Goal: Task Accomplishment & Management: Manage account settings

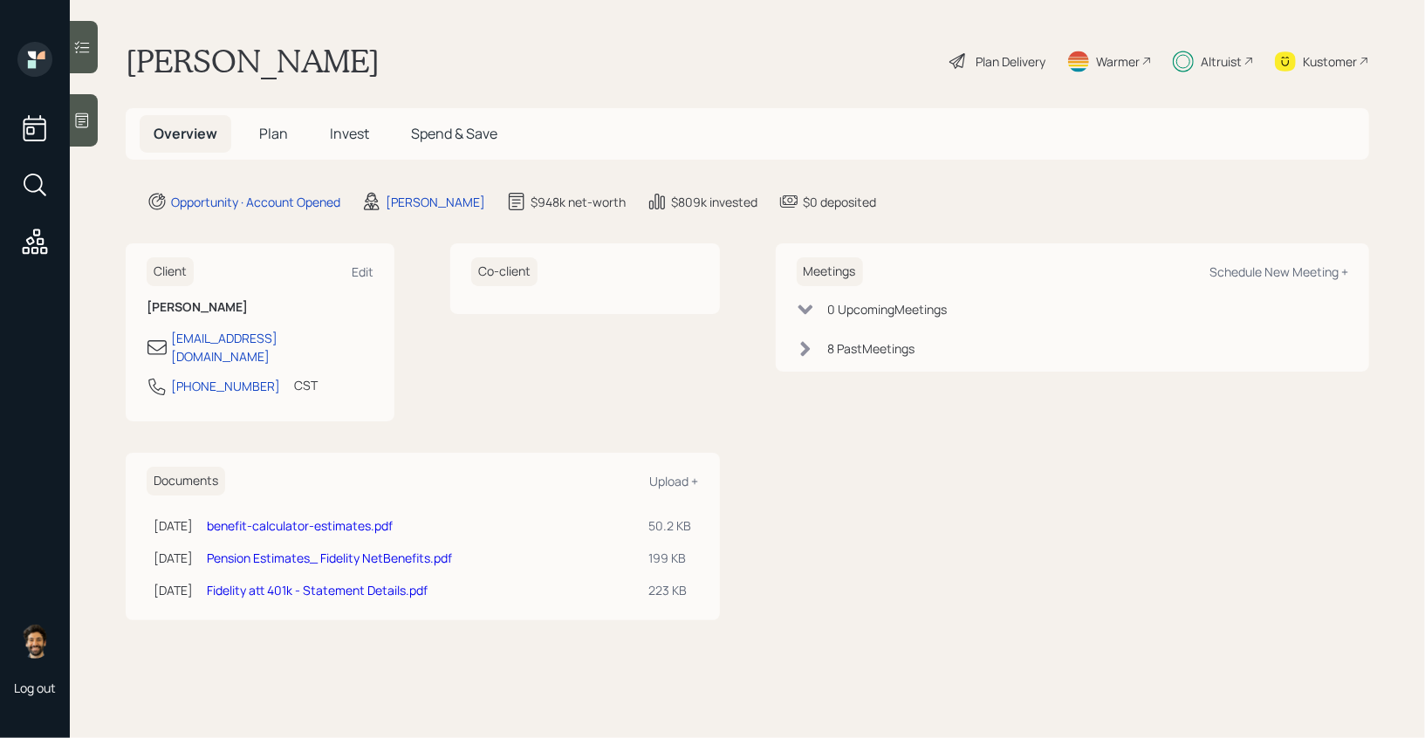
click at [350, 128] on span "Invest" at bounding box center [349, 133] width 39 height 19
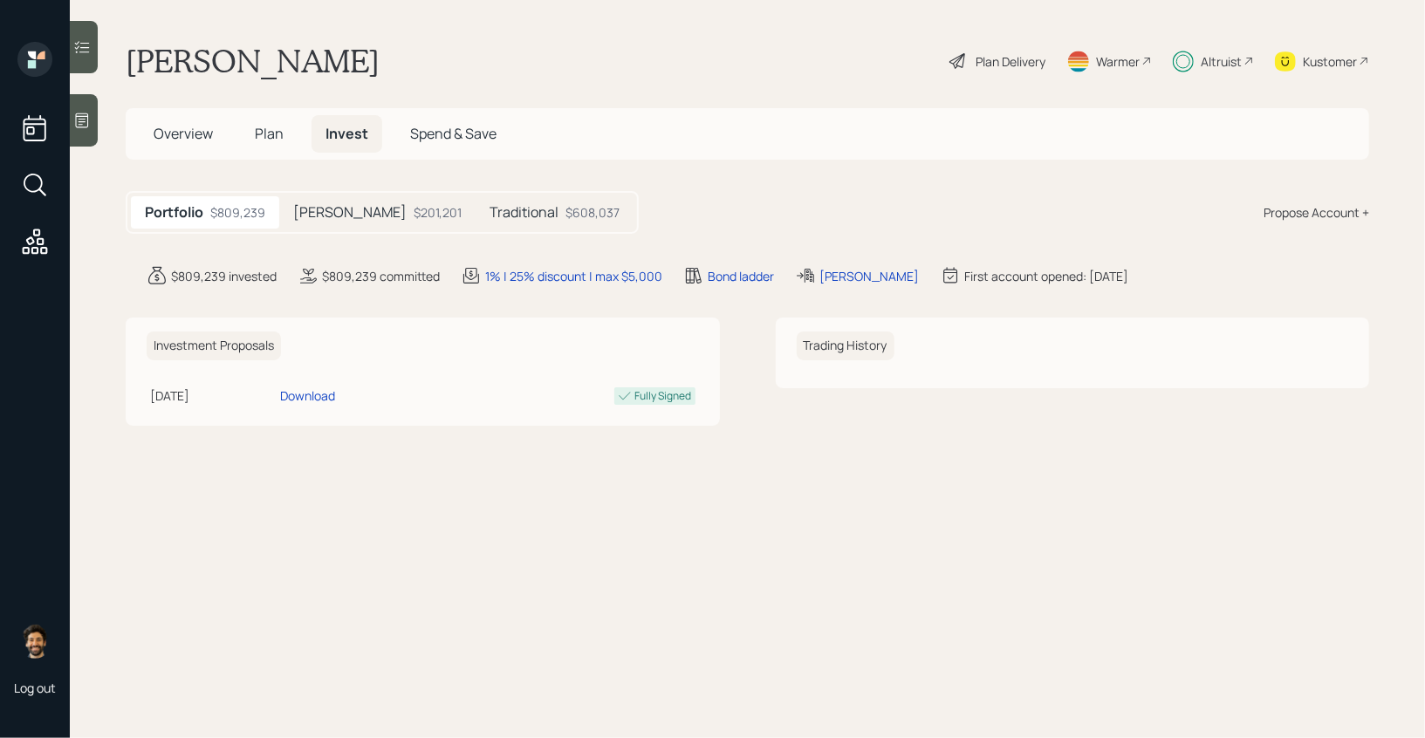
click at [257, 132] on span "Plan" at bounding box center [269, 133] width 29 height 19
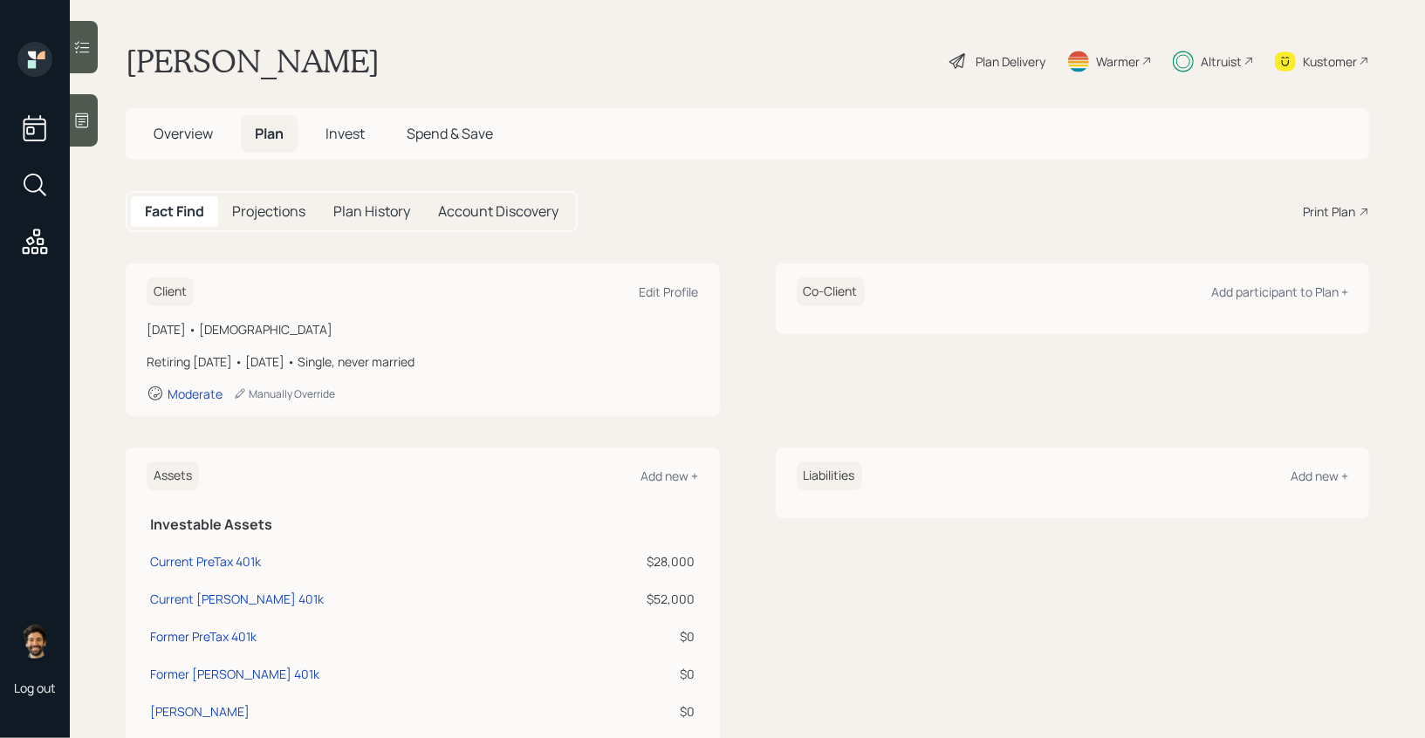
click at [178, 131] on span "Overview" at bounding box center [183, 133] width 59 height 19
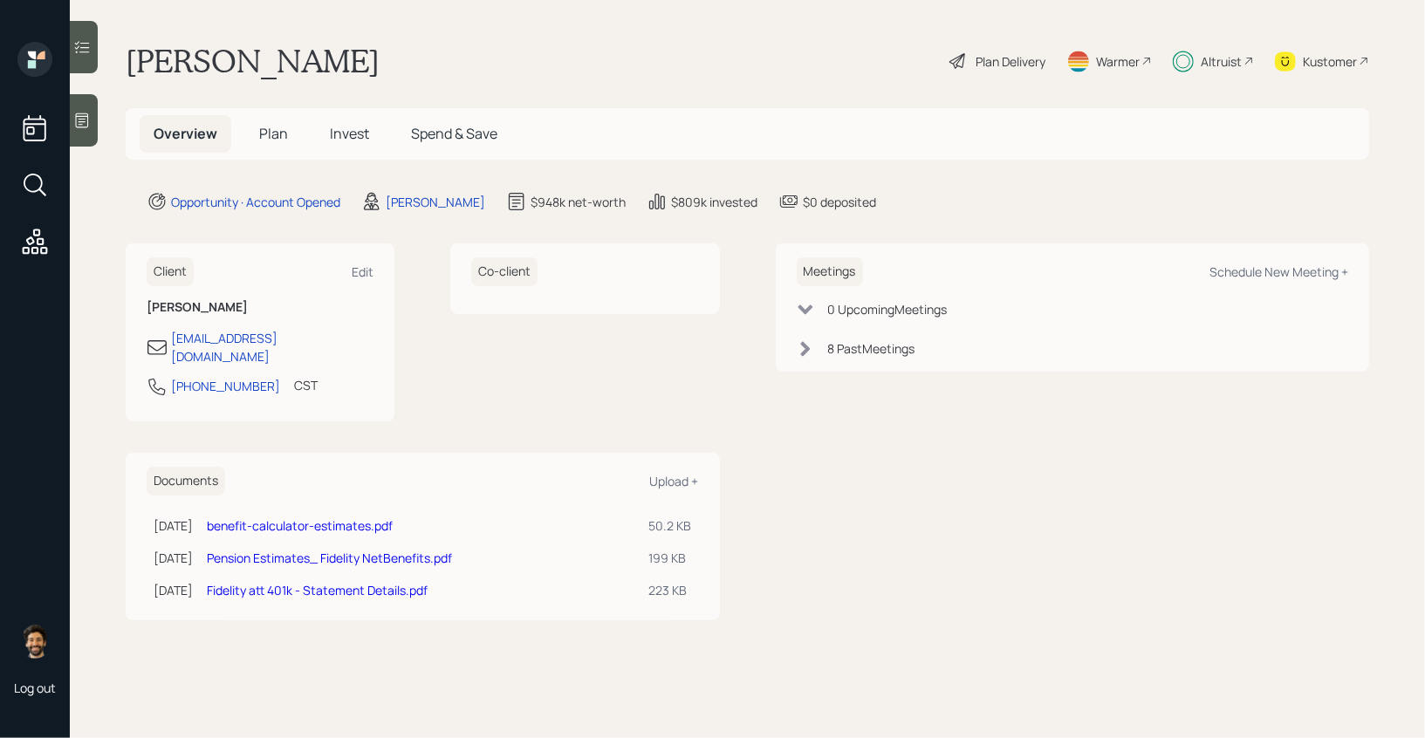
click at [290, 137] on h5 "Plan" at bounding box center [273, 134] width 57 height 38
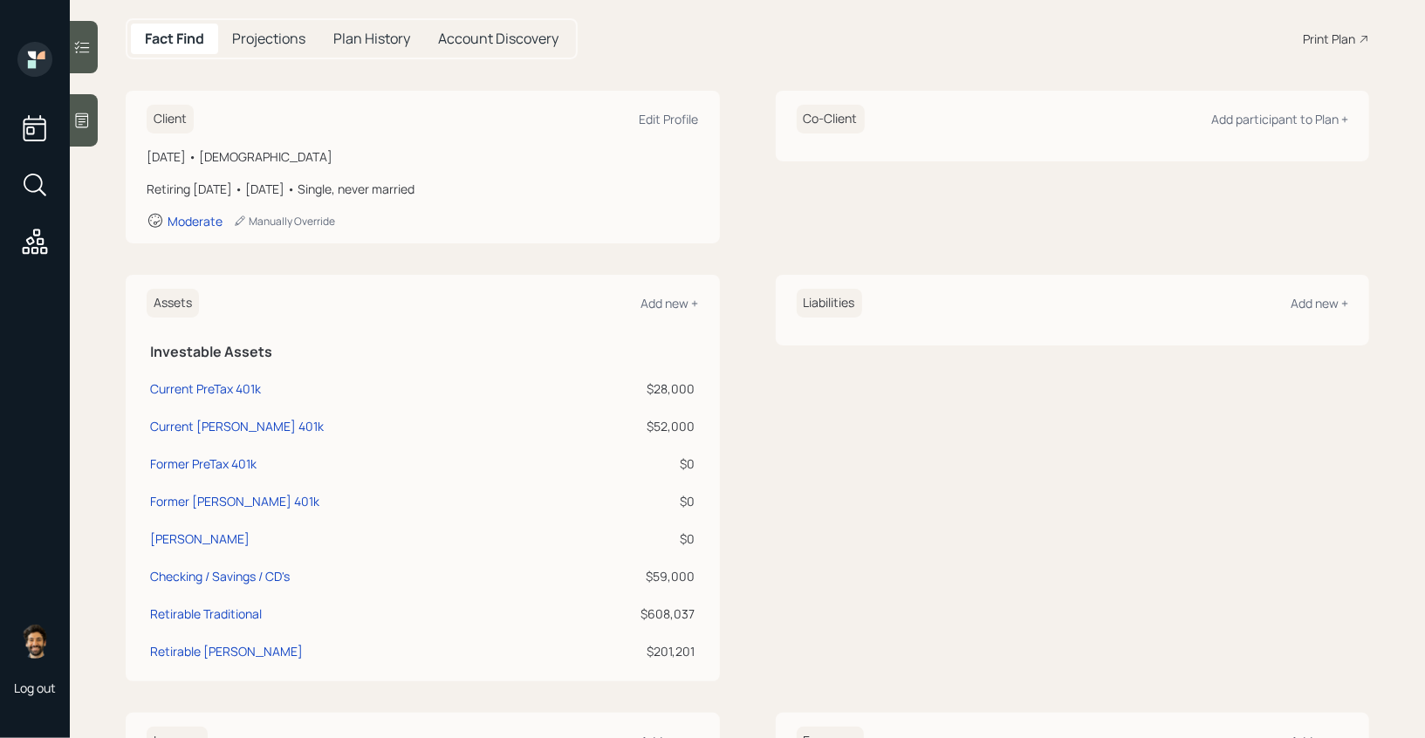
scroll to position [170, 0]
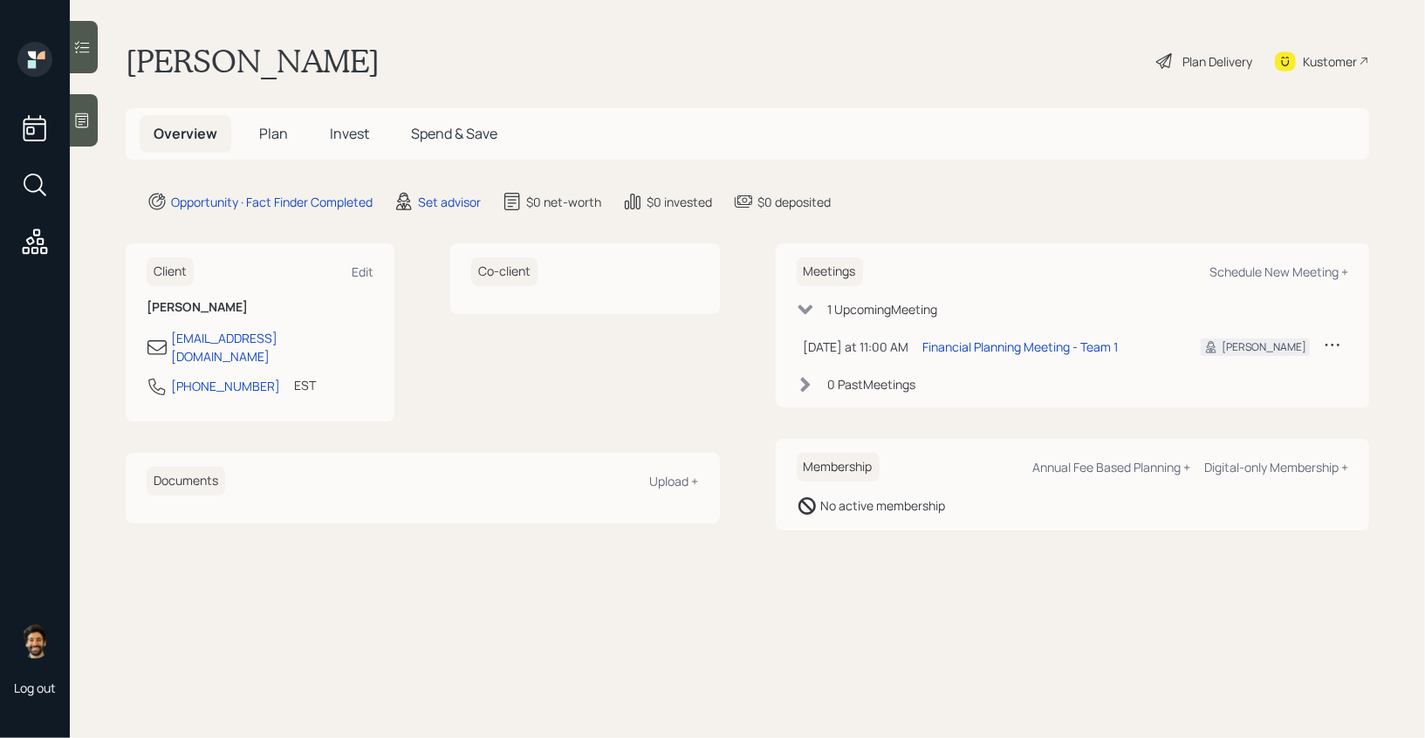
click at [1326, 339] on icon at bounding box center [1331, 344] width 17 height 17
click at [1228, 397] on div "Cancel" at bounding box center [1278, 394] width 126 height 17
